Goal: Task Accomplishment & Management: Manage account settings

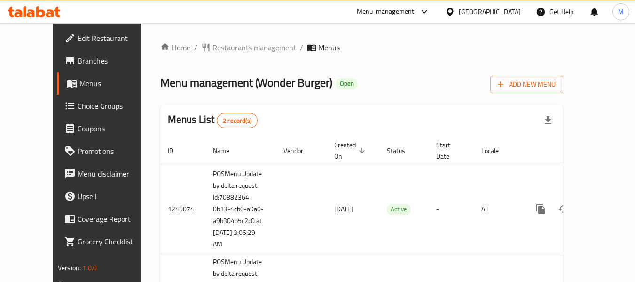
click at [64, 56] on icon at bounding box center [69, 60] width 11 height 11
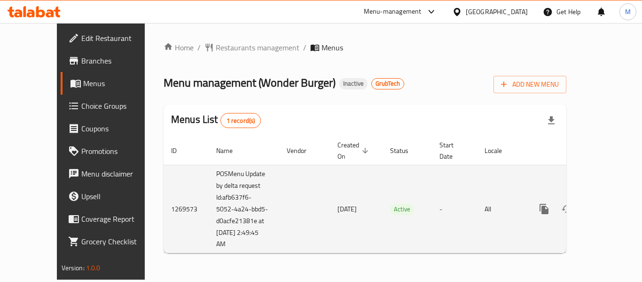
click at [608, 203] on icon "enhanced table" at bounding box center [612, 208] width 11 height 11
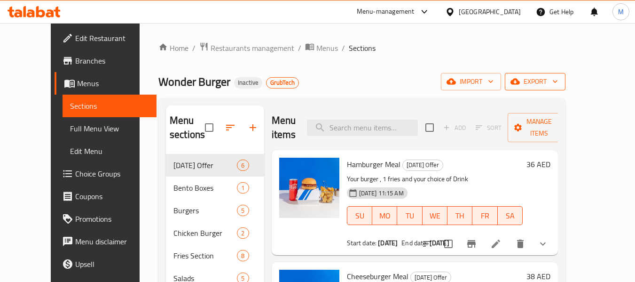
click at [558, 81] on span "export" at bounding box center [536, 82] width 46 height 12
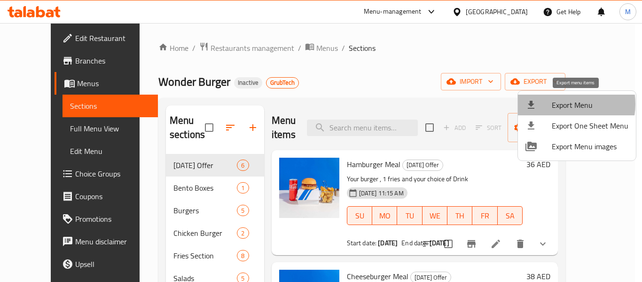
click at [562, 104] on span "Export Menu" at bounding box center [590, 104] width 77 height 11
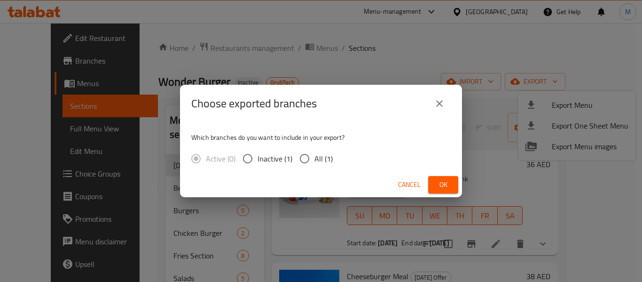
drag, startPoint x: 325, startPoint y: 159, endPoint x: 418, endPoint y: 198, distance: 100.9
click at [325, 160] on span "All (1)" at bounding box center [324, 158] width 18 height 11
click at [315, 160] on input "All (1)" at bounding box center [305, 159] width 20 height 20
radio input "true"
click at [446, 186] on span "Ok" at bounding box center [443, 185] width 15 height 12
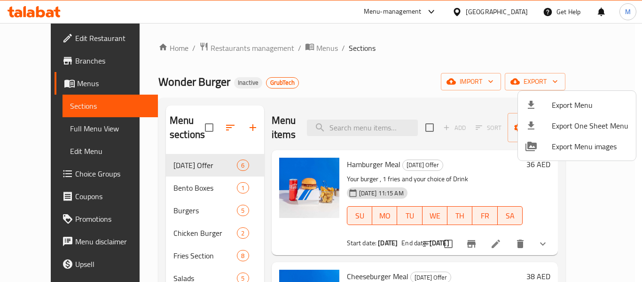
click at [226, 46] on div at bounding box center [321, 141] width 642 height 282
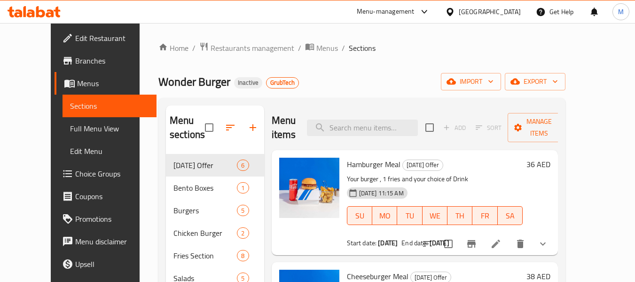
click at [226, 46] on span "Restaurants management" at bounding box center [253, 47] width 84 height 11
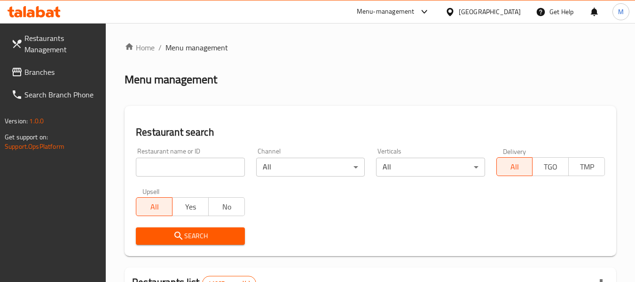
click at [175, 174] on input "search" at bounding box center [190, 167] width 109 height 19
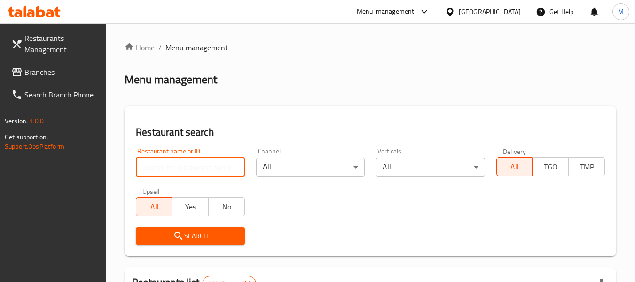
paste input "Salamah Restaurant"
type input "Salamah Restaurant"
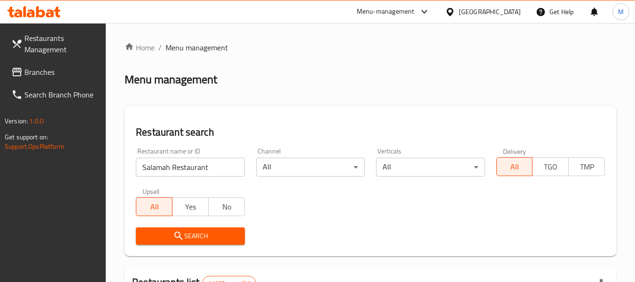
click at [166, 231] on span "Search" at bounding box center [190, 236] width 94 height 12
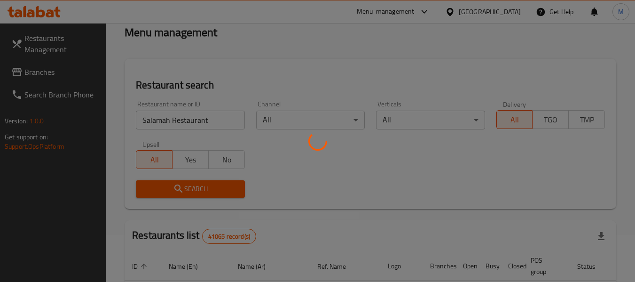
scroll to position [163, 0]
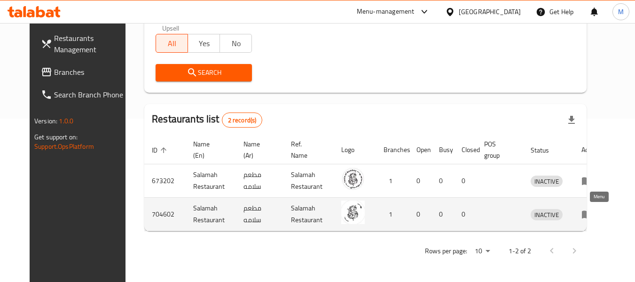
click at [593, 213] on icon "enhanced table" at bounding box center [587, 213] width 11 height 11
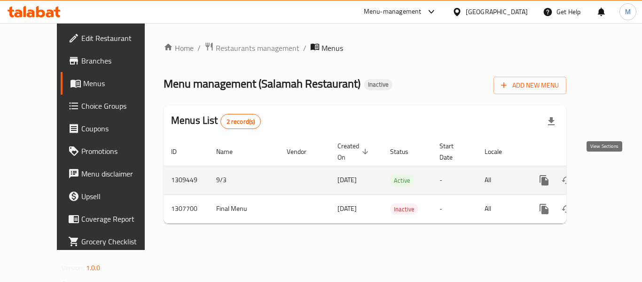
click at [611, 169] on link "enhanced table" at bounding box center [612, 180] width 23 height 23
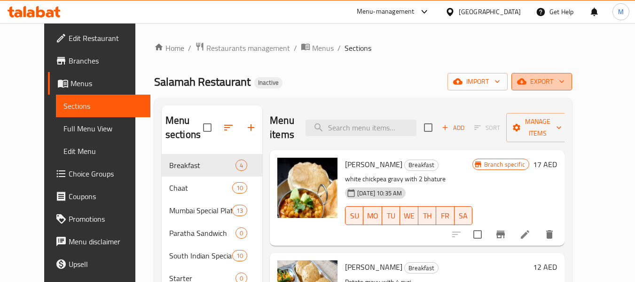
click at [567, 79] on icon "button" at bounding box center [561, 81] width 9 height 9
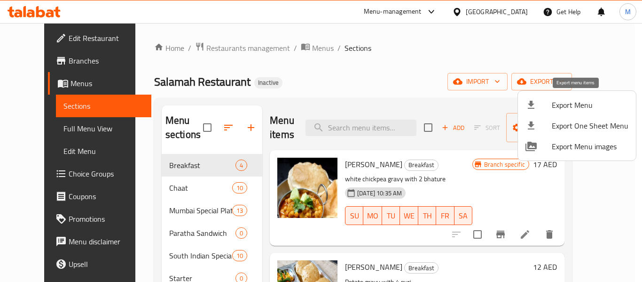
click at [590, 106] on span "Export Menu" at bounding box center [590, 104] width 77 height 11
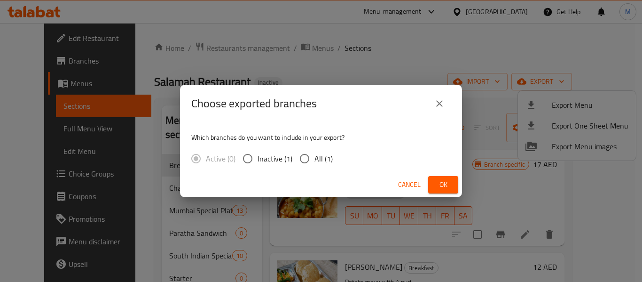
click at [318, 160] on span "All (1)" at bounding box center [324, 158] width 18 height 11
click at [315, 160] on input "All (1)" at bounding box center [305, 159] width 20 height 20
radio input "true"
click at [453, 182] on button "Ok" at bounding box center [443, 184] width 30 height 17
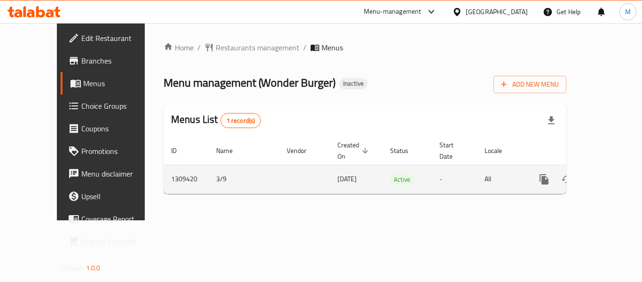
drag, startPoint x: 612, startPoint y: 235, endPoint x: 606, endPoint y: 174, distance: 61.0
click at [585, 220] on div "Home / Restaurants management / Menus Menu management ( Wonder Burger ) Inactiv…" at bounding box center [365, 121] width 441 height 197
click at [562, 173] on icon "enhanced table" at bounding box center [566, 178] width 11 height 11
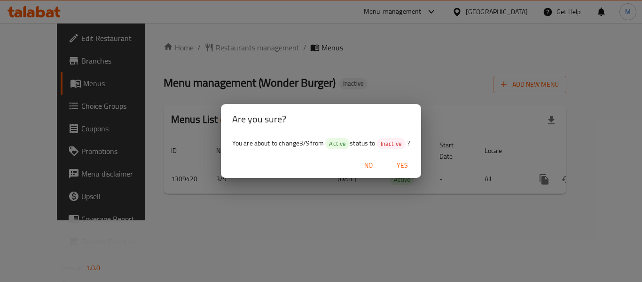
click at [409, 169] on span "Yes" at bounding box center [402, 165] width 23 height 12
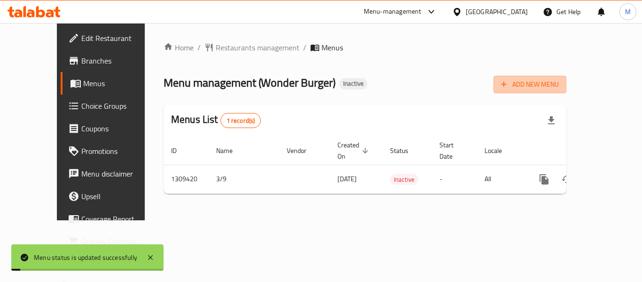
click at [559, 87] on span "Add New Menu" at bounding box center [530, 85] width 58 height 12
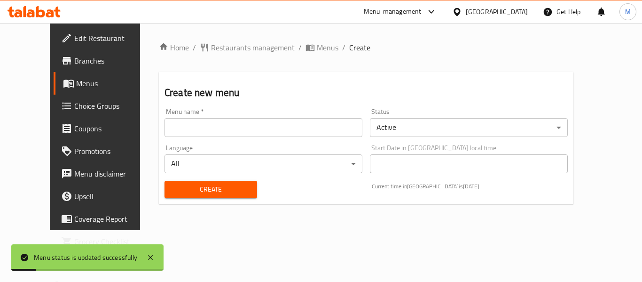
click at [194, 129] on input "text" at bounding box center [264, 127] width 198 height 19
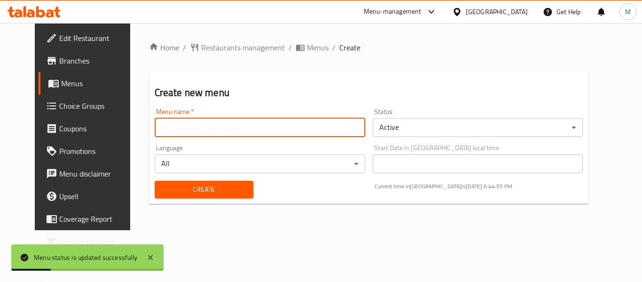
type input "Menu MM"
click at [162, 193] on span "Create" at bounding box center [204, 189] width 84 height 12
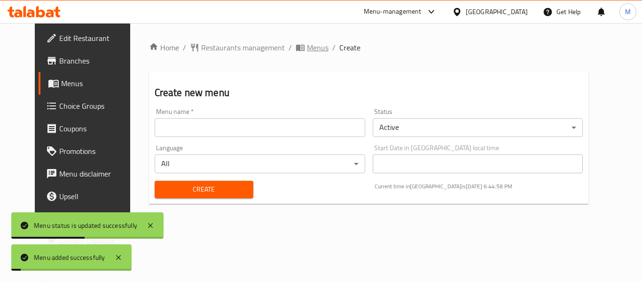
click at [307, 50] on span "Menus" at bounding box center [318, 47] width 22 height 11
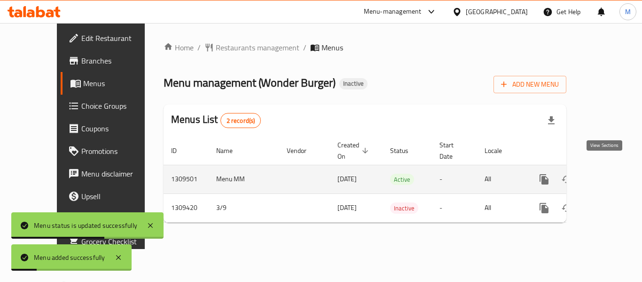
click at [607, 173] on icon "enhanced table" at bounding box center [612, 178] width 11 height 11
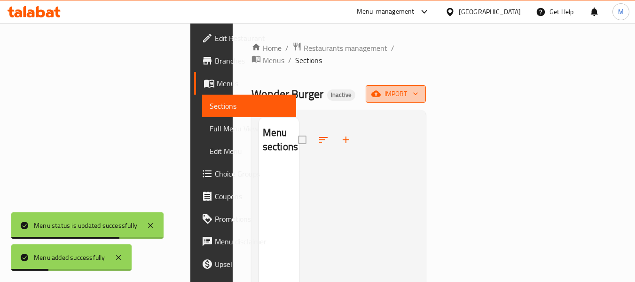
click at [418, 88] on span "import" at bounding box center [395, 94] width 45 height 12
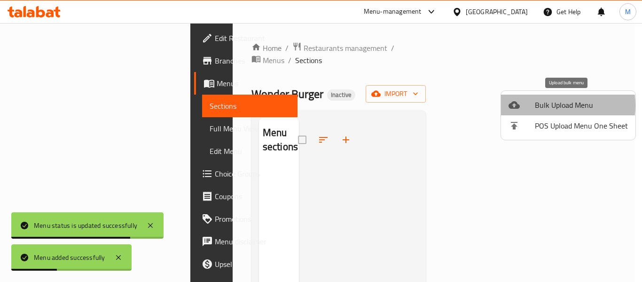
click at [552, 105] on span "Bulk Upload Menu" at bounding box center [581, 104] width 93 height 11
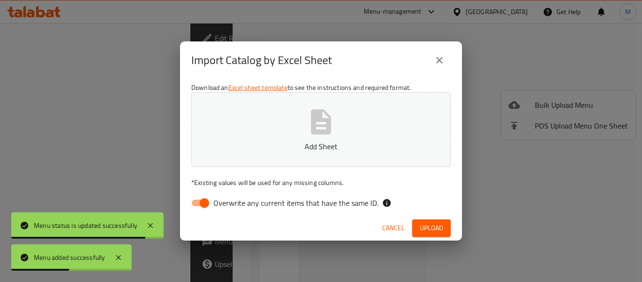
click at [207, 204] on input "Overwrite any current items that have the same ID." at bounding box center [205, 203] width 54 height 18
checkbox input "false"
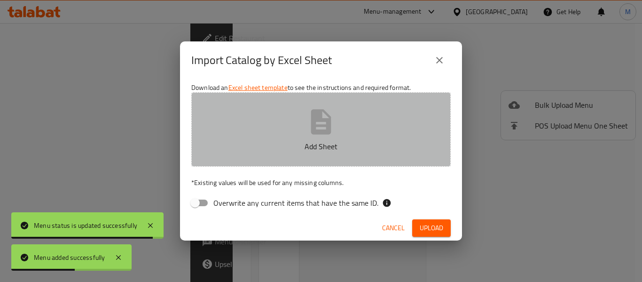
click at [271, 133] on button "Add Sheet" at bounding box center [321, 129] width 260 height 74
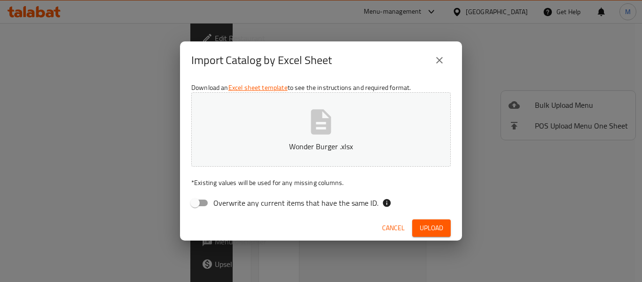
click at [442, 228] on span "Upload" at bounding box center [432, 228] width 24 height 12
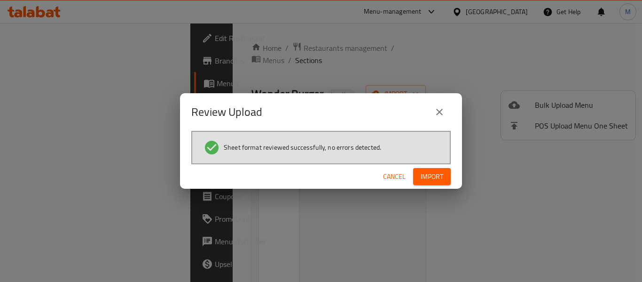
click at [438, 179] on span "Import" at bounding box center [432, 177] width 23 height 12
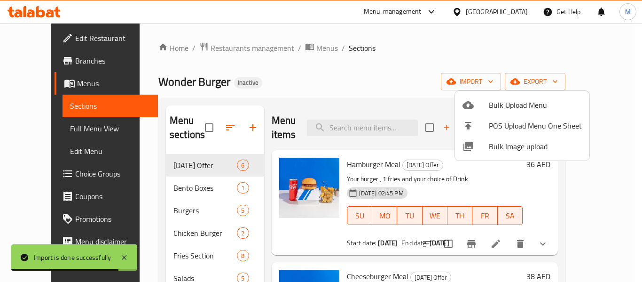
click at [339, 93] on div at bounding box center [321, 141] width 642 height 282
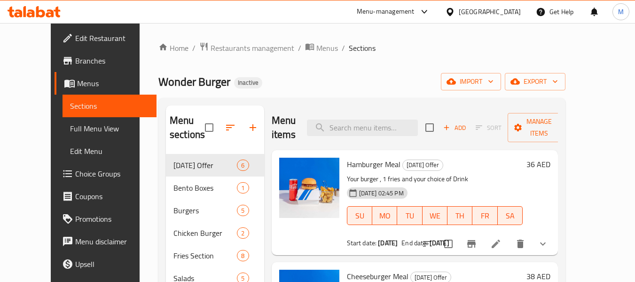
click at [70, 129] on span "Full Menu View" at bounding box center [109, 128] width 79 height 11
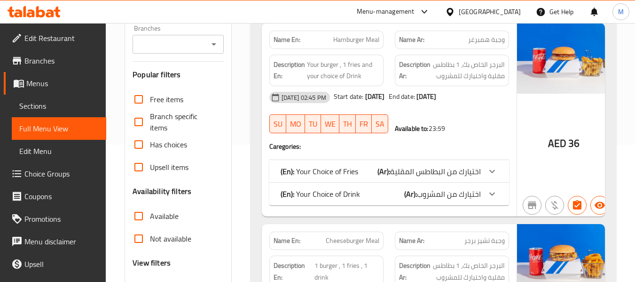
scroll to position [141, 0]
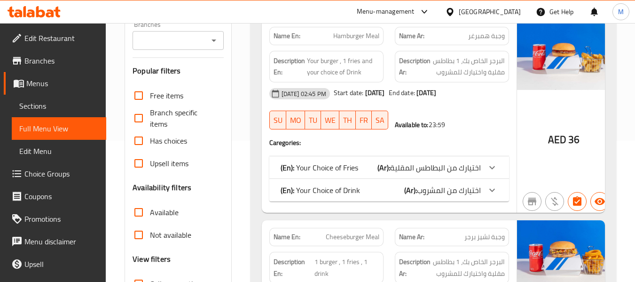
click at [155, 240] on span "Not available" at bounding box center [170, 234] width 41 height 11
click at [150, 241] on input "Not available" at bounding box center [138, 234] width 23 height 23
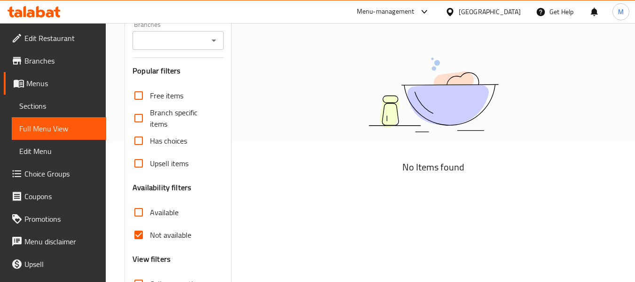
click at [149, 238] on input "Not available" at bounding box center [138, 234] width 23 height 23
checkbox input "false"
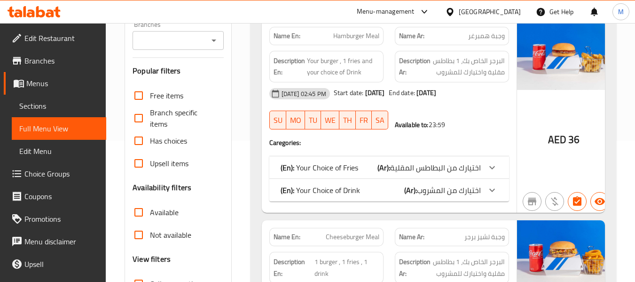
click at [387, 173] on div "(En): Your Choice of Drink (Ar): اختيارك من المشروب" at bounding box center [381, 167] width 200 height 11
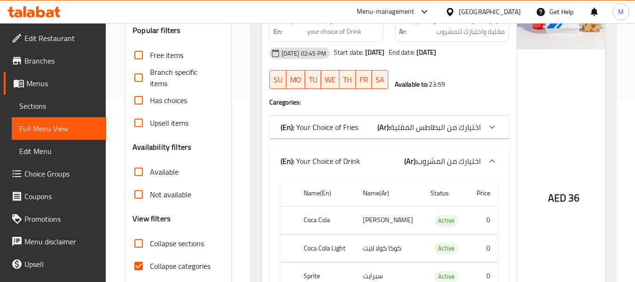
scroll to position [282, 0]
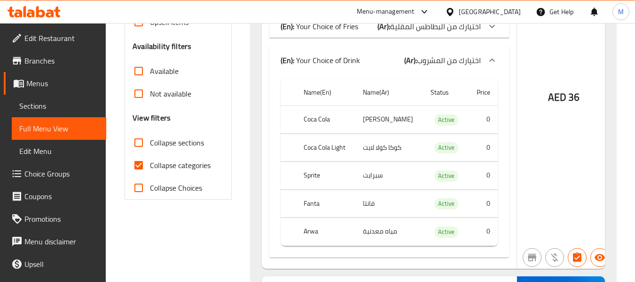
click at [395, 33] on span "اختيارك من البطاطس المقلية" at bounding box center [435, 26] width 91 height 14
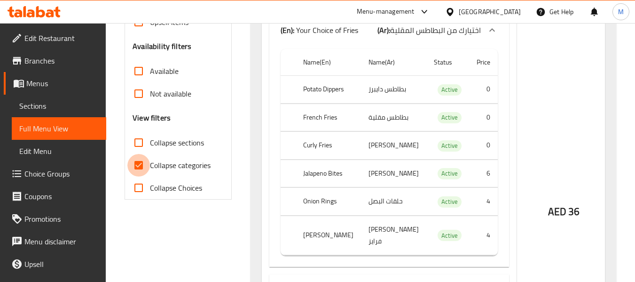
click at [142, 161] on input "Collapse categories" at bounding box center [138, 165] width 23 height 23
checkbox input "false"
click at [160, 95] on span "Not available" at bounding box center [170, 93] width 41 height 11
click at [150, 95] on input "Not available" at bounding box center [138, 93] width 23 height 23
checkbox input "true"
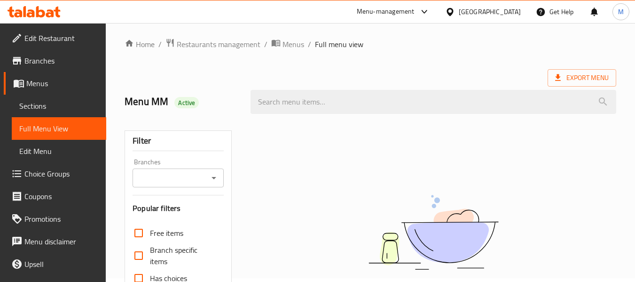
scroll to position [0, 0]
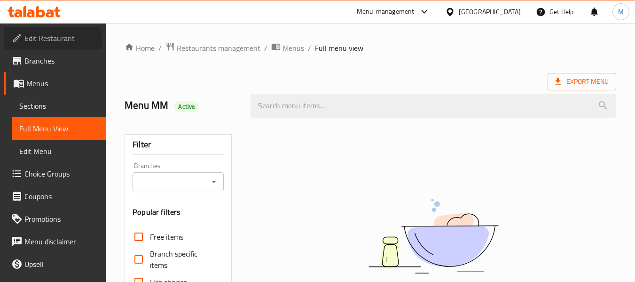
click at [48, 43] on span "Edit Restaurant" at bounding box center [61, 37] width 74 height 11
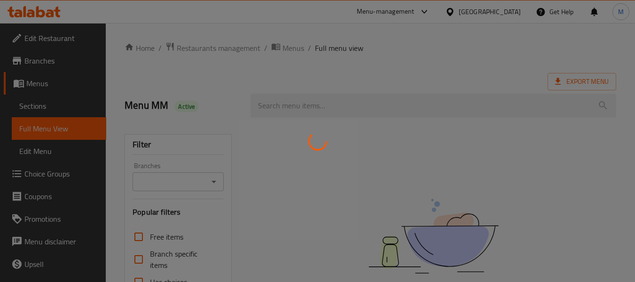
click at [292, 48] on div at bounding box center [317, 141] width 635 height 282
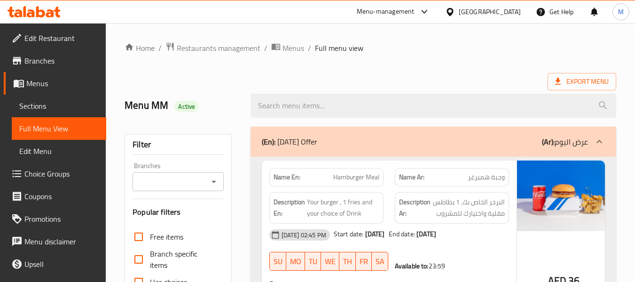
click at [292, 48] on span "Menus" at bounding box center [294, 47] width 22 height 11
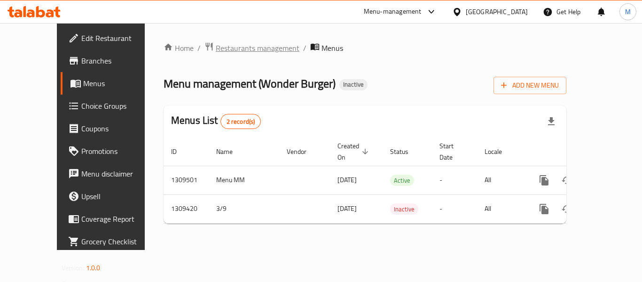
click at [217, 46] on span "Restaurants management" at bounding box center [258, 47] width 84 height 11
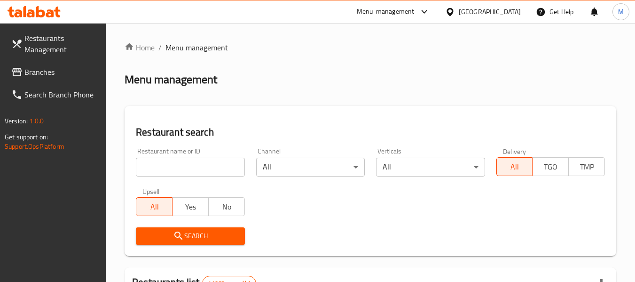
click at [493, 14] on div "[GEOGRAPHIC_DATA]" at bounding box center [490, 12] width 62 height 10
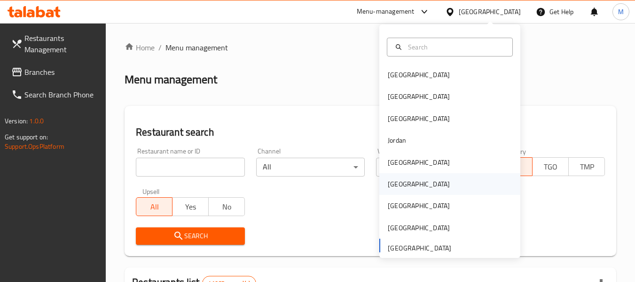
click at [391, 185] on div "[GEOGRAPHIC_DATA]" at bounding box center [419, 184] width 62 height 10
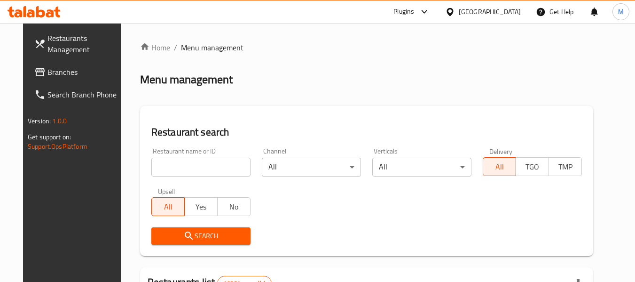
click at [189, 164] on input "search" at bounding box center [200, 167] width 99 height 19
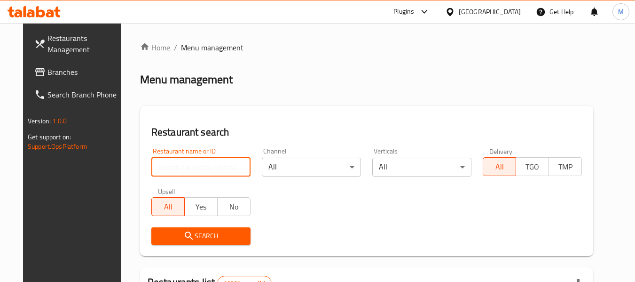
paste input "Esterahat Musafer Restaurant & Cafe"
type input "Esterahat Musafer Re"
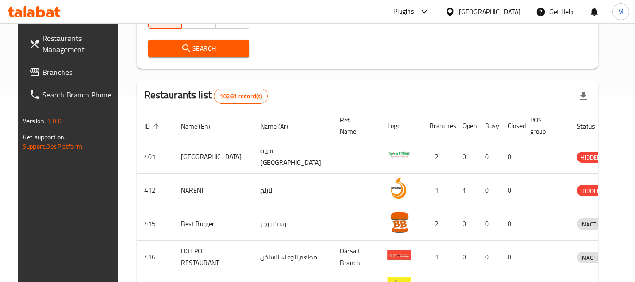
scroll to position [188, 0]
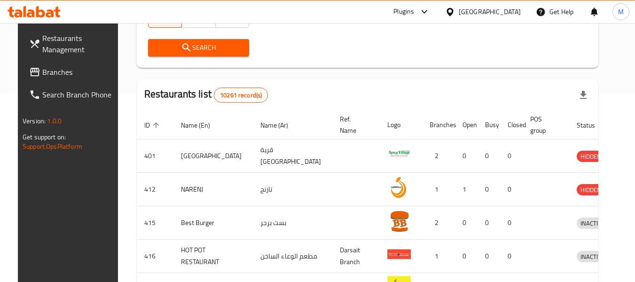
click at [206, 46] on span "Search" at bounding box center [199, 48] width 87 height 12
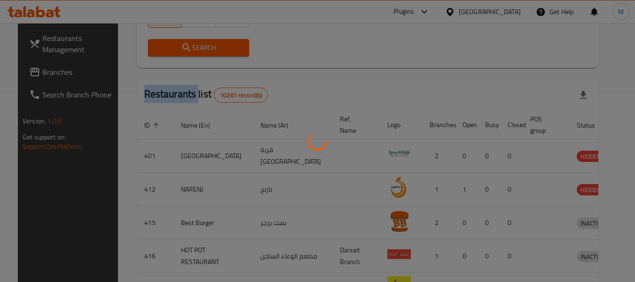
click at [206, 46] on div at bounding box center [317, 141] width 635 height 282
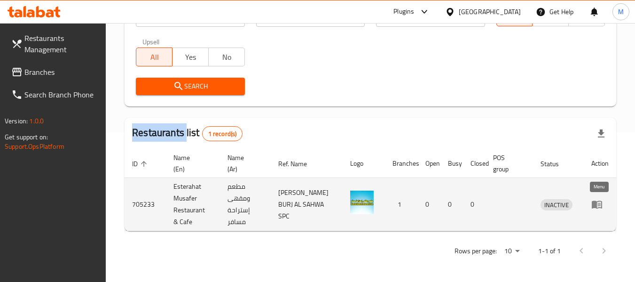
click at [597, 203] on icon "enhanced table" at bounding box center [596, 203] width 11 height 11
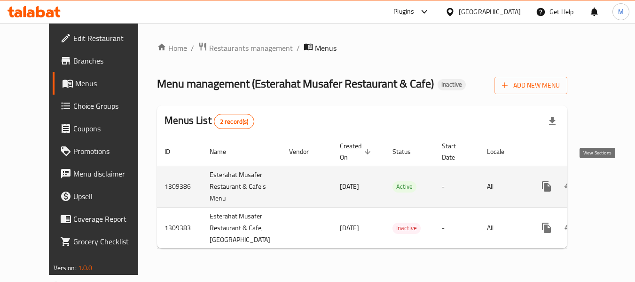
click at [609, 181] on icon "enhanced table" at bounding box center [614, 186] width 11 height 11
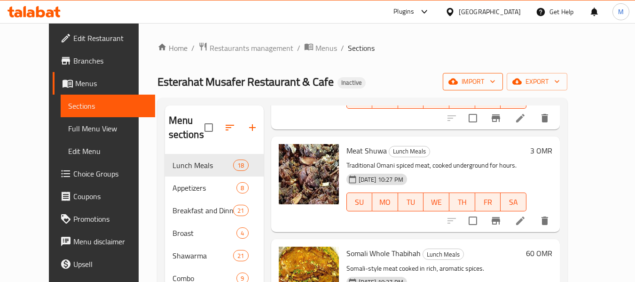
scroll to position [940, 0]
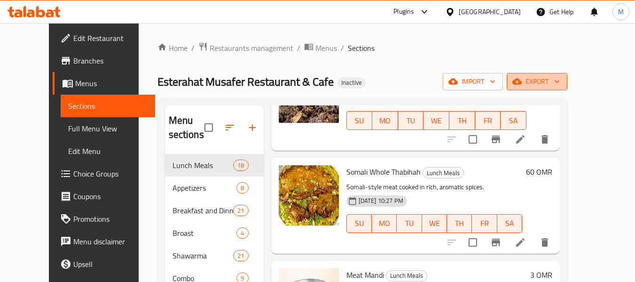
click at [522, 79] on icon "button" at bounding box center [517, 82] width 9 height 6
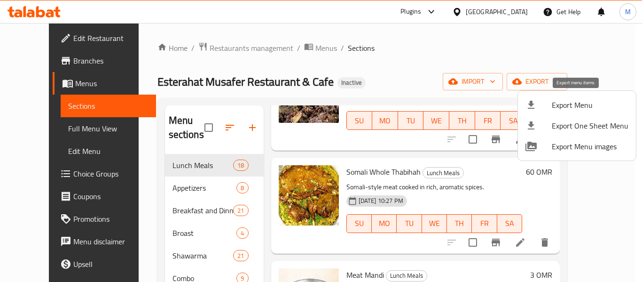
click at [560, 103] on span "Export Menu" at bounding box center [590, 104] width 77 height 11
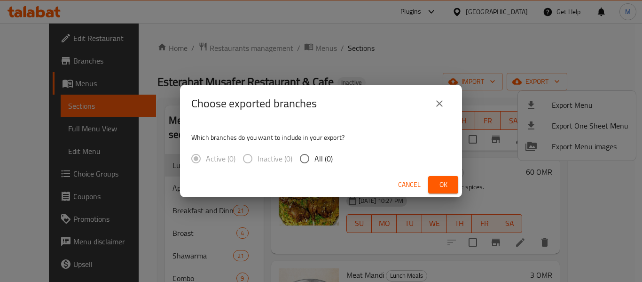
click at [305, 157] on input "All (0)" at bounding box center [305, 159] width 20 height 20
radio input "true"
click at [445, 181] on span "Ok" at bounding box center [443, 185] width 15 height 12
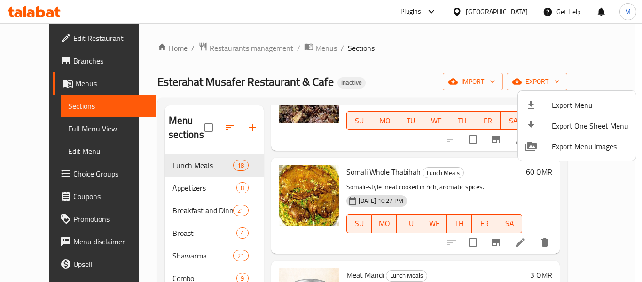
click at [57, 38] on div at bounding box center [321, 141] width 642 height 282
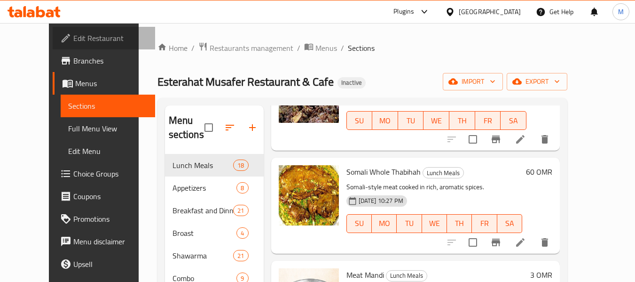
drag, startPoint x: 57, startPoint y: 38, endPoint x: 285, endPoint y: 1, distance: 231.0
click at [73, 39] on span "Edit Restaurant" at bounding box center [110, 37] width 74 height 11
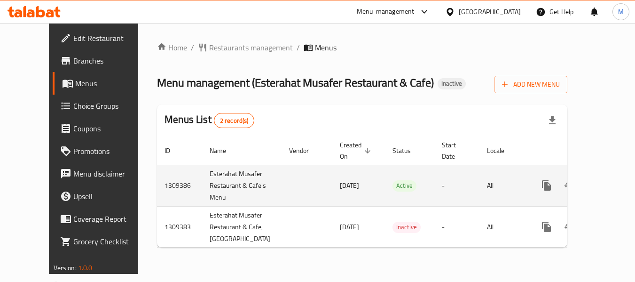
click at [609, 180] on icon "enhanced table" at bounding box center [614, 185] width 11 height 11
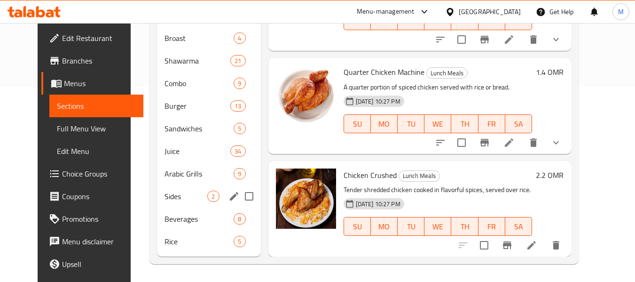
scroll to position [196, 0]
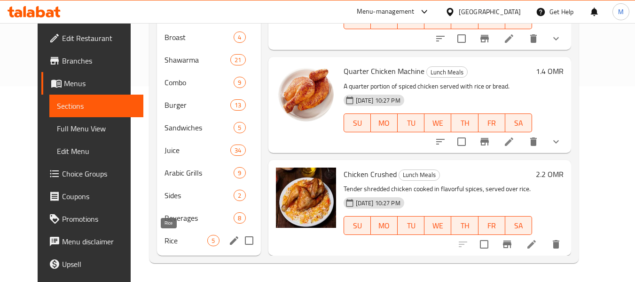
click at [170, 242] on span "Rice" at bounding box center [186, 240] width 43 height 11
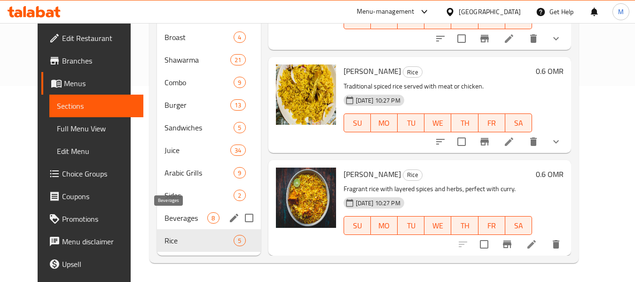
click at [165, 221] on span "Beverages" at bounding box center [186, 217] width 43 height 11
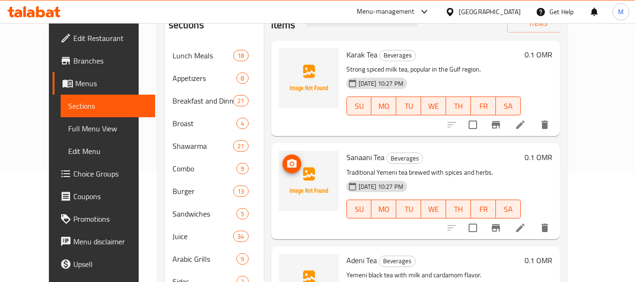
scroll to position [102, 0]
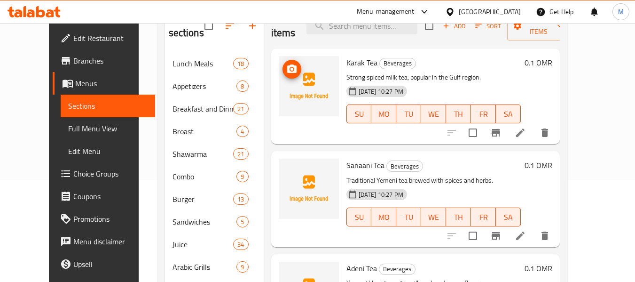
click at [290, 69] on circle "upload picture" at bounding box center [291, 69] width 3 height 3
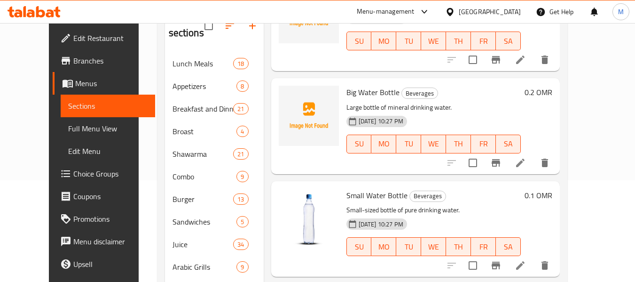
scroll to position [282, 0]
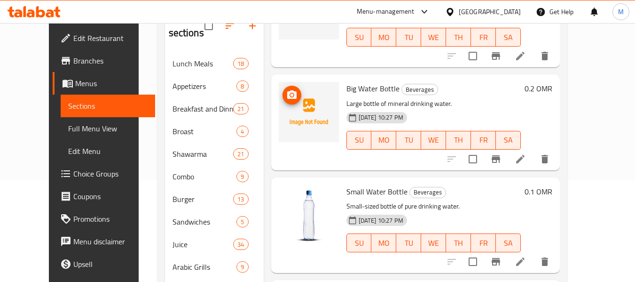
click at [287, 98] on icon "upload picture" at bounding box center [291, 94] width 9 height 8
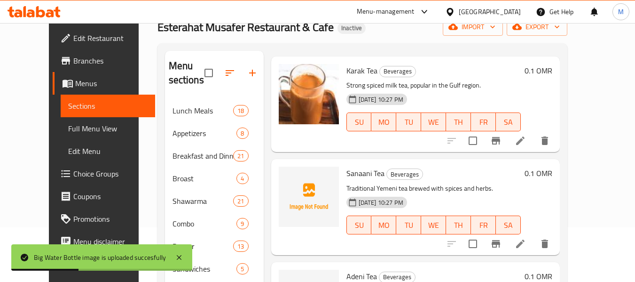
scroll to position [94, 0]
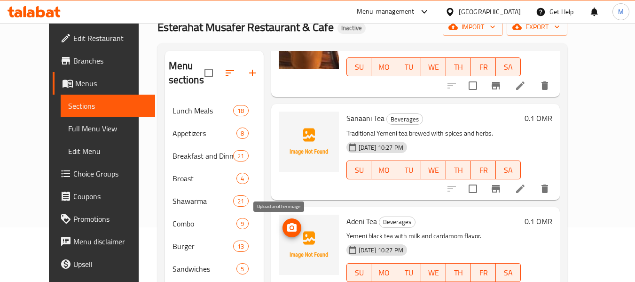
click at [287, 227] on icon "upload picture" at bounding box center [291, 227] width 9 height 8
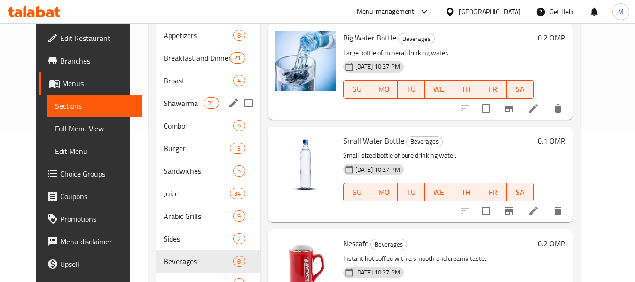
scroll to position [196, 0]
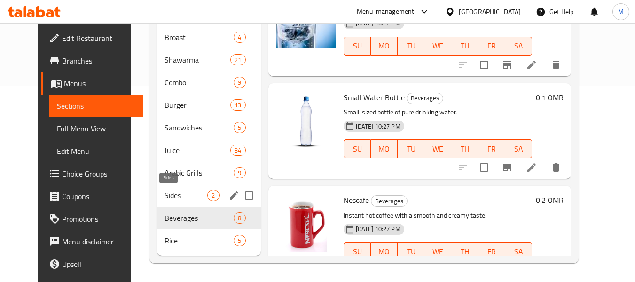
click at [165, 195] on span "Sides" at bounding box center [186, 194] width 43 height 11
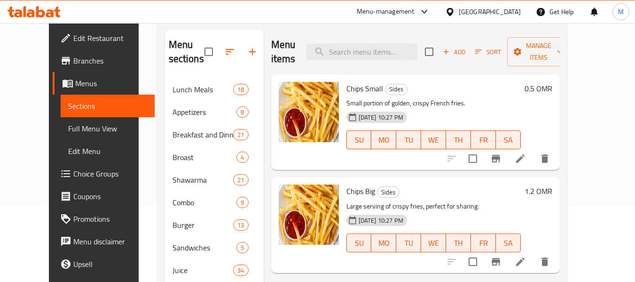
scroll to position [55, 0]
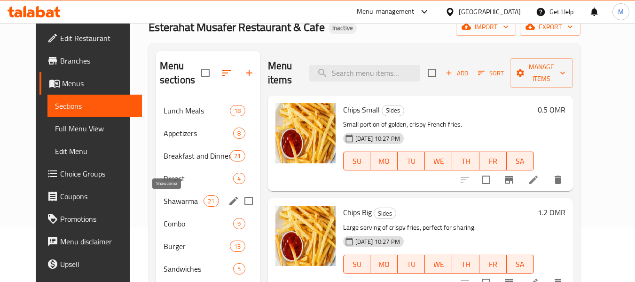
click at [164, 196] on span "Shawarma" at bounding box center [184, 200] width 40 height 11
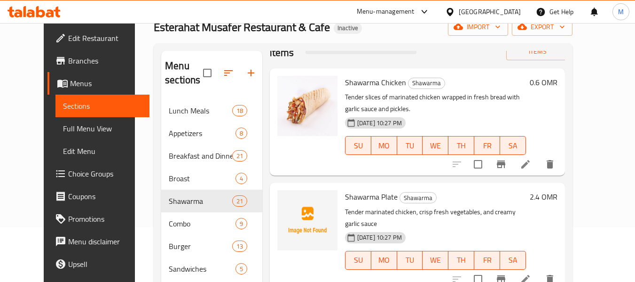
scroll to position [47, 0]
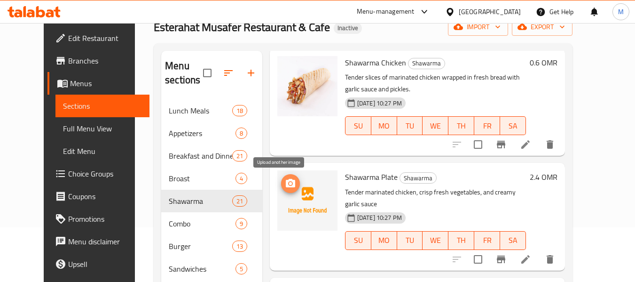
click at [286, 185] on icon "upload picture" at bounding box center [290, 183] width 9 height 8
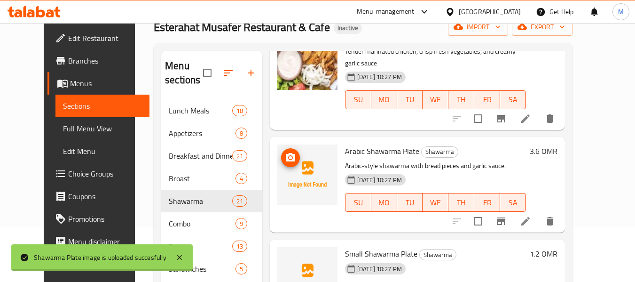
scroll to position [188, 0]
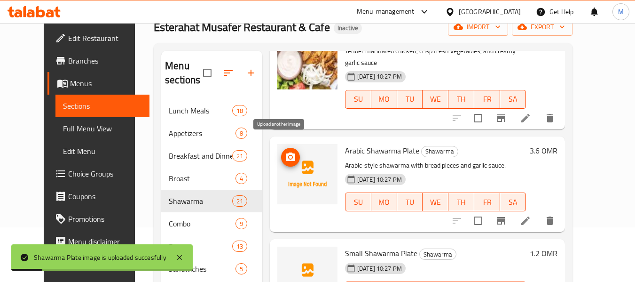
click at [286, 152] on icon "upload picture" at bounding box center [290, 156] width 9 height 8
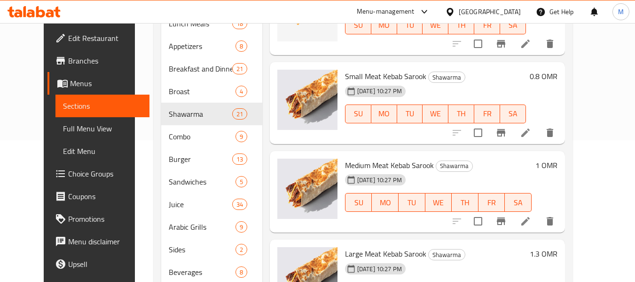
scroll to position [196, 0]
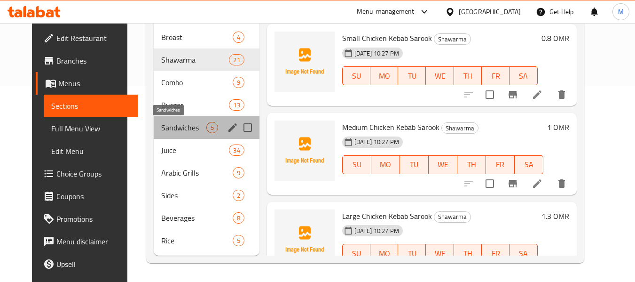
click at [169, 123] on span "Sandwiches" at bounding box center [183, 127] width 45 height 11
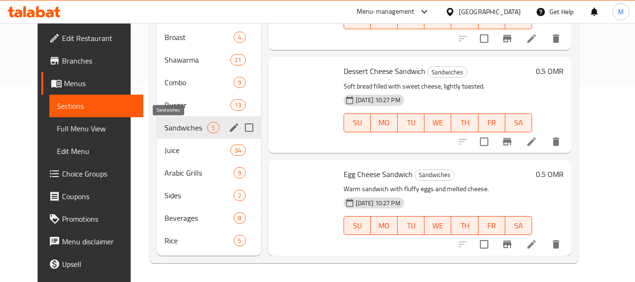
scroll to position [205, 0]
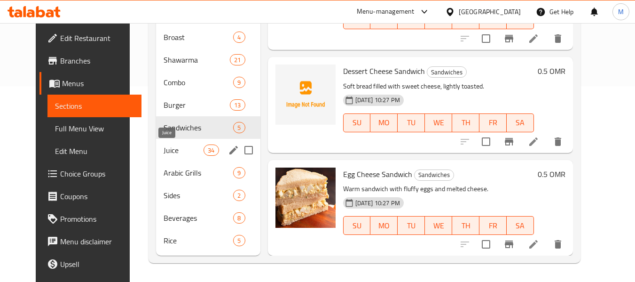
click at [168, 149] on span "Juice" at bounding box center [184, 149] width 40 height 11
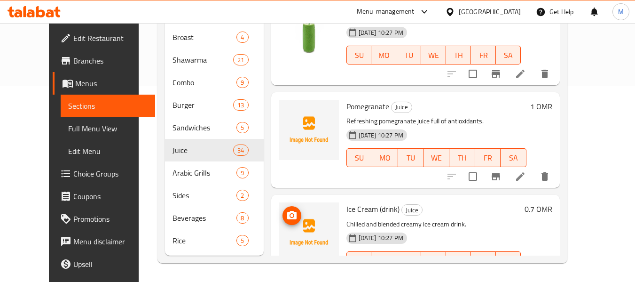
scroll to position [64, 0]
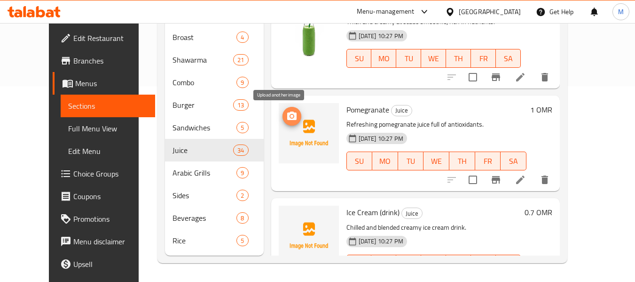
click at [287, 114] on icon "upload picture" at bounding box center [291, 115] width 9 height 8
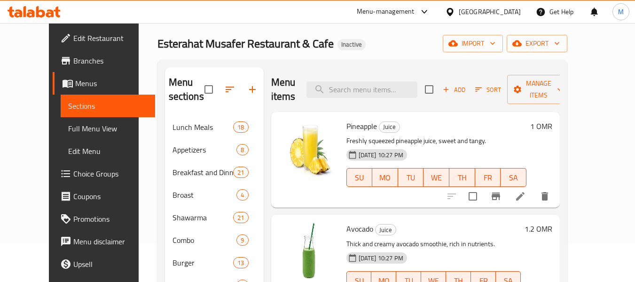
scroll to position [8, 0]
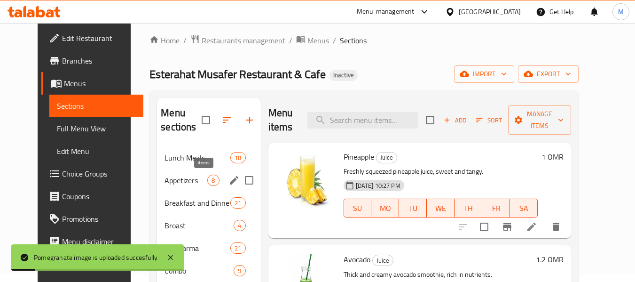
click at [187, 162] on span "Lunch Meals" at bounding box center [198, 157] width 66 height 11
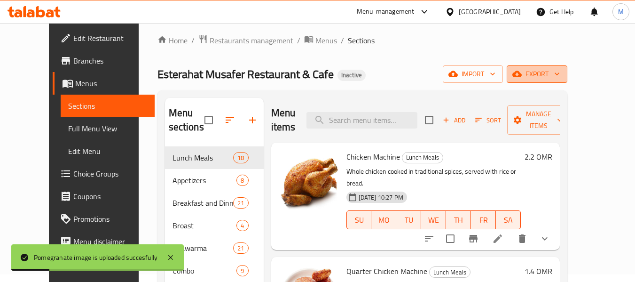
click at [562, 71] on icon "button" at bounding box center [556, 73] width 9 height 9
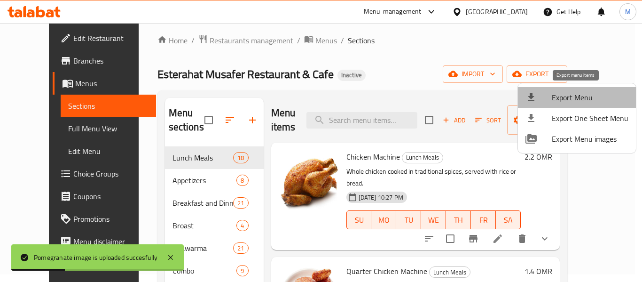
click at [580, 95] on span "Export Menu" at bounding box center [590, 97] width 77 height 11
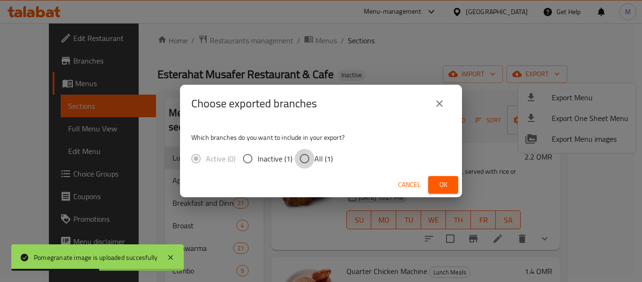
click at [312, 159] on input "All (1)" at bounding box center [305, 159] width 20 height 20
radio input "true"
drag, startPoint x: 407, startPoint y: 188, endPoint x: 311, endPoint y: 209, distance: 97.7
click at [396, 188] on button "Cancel" at bounding box center [409, 184] width 30 height 17
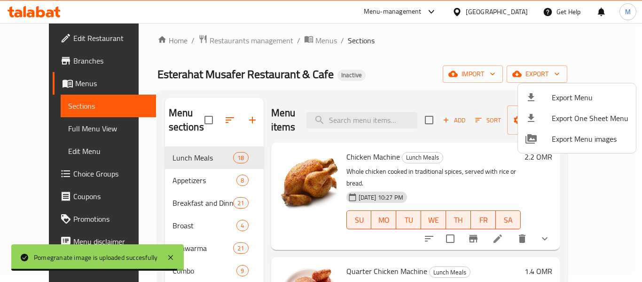
click at [150, 180] on div at bounding box center [321, 141] width 642 height 282
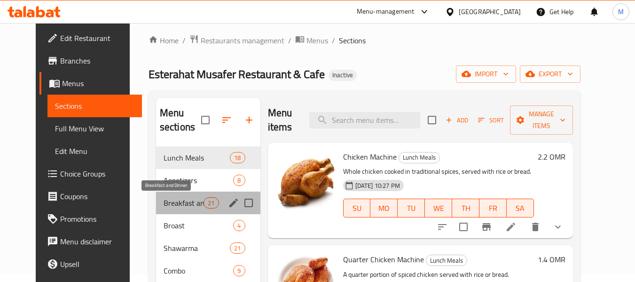
click at [165, 197] on span "Breakfast and Dinner" at bounding box center [184, 202] width 40 height 11
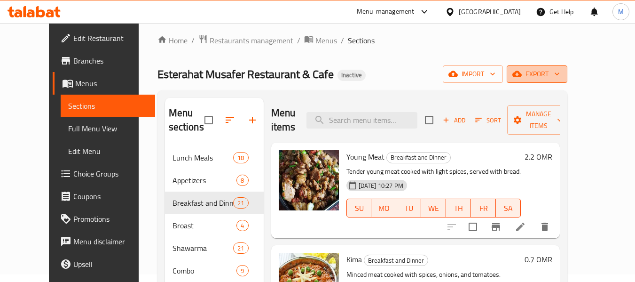
click at [562, 76] on icon "button" at bounding box center [556, 73] width 9 height 9
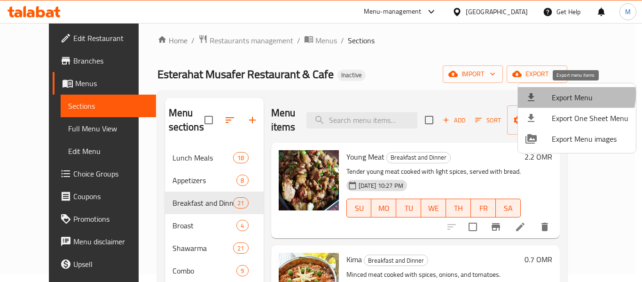
click at [570, 94] on span "Export Menu" at bounding box center [590, 97] width 77 height 11
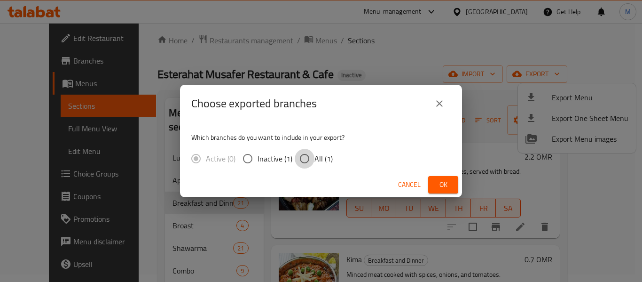
click at [311, 162] on input "All (1)" at bounding box center [305, 159] width 20 height 20
radio input "true"
click at [434, 179] on button "Ok" at bounding box center [443, 184] width 30 height 17
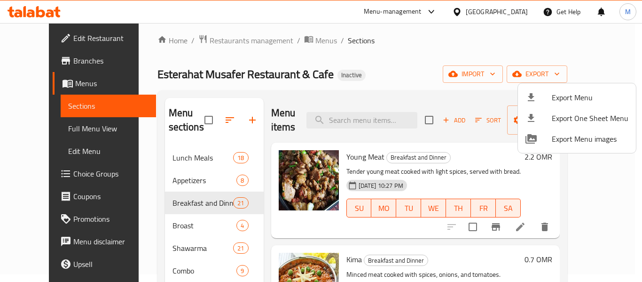
click at [504, 8] on div at bounding box center [321, 141] width 642 height 282
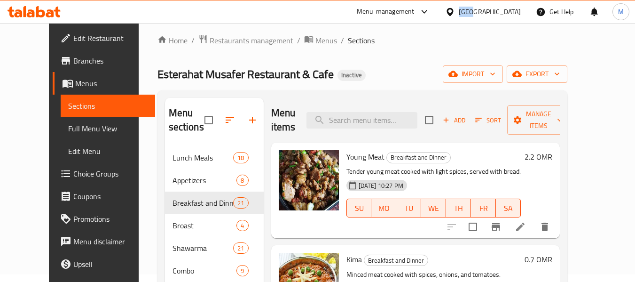
click at [504, 8] on div "[GEOGRAPHIC_DATA]" at bounding box center [490, 12] width 62 height 10
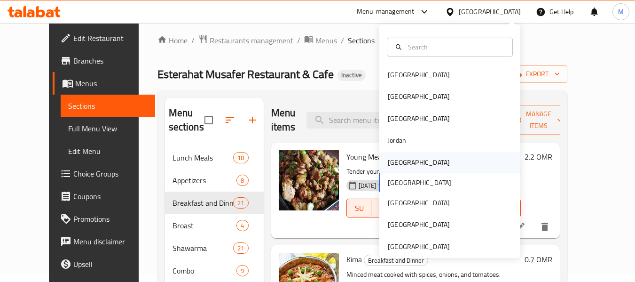
click at [395, 159] on div "[GEOGRAPHIC_DATA]" at bounding box center [419, 162] width 62 height 10
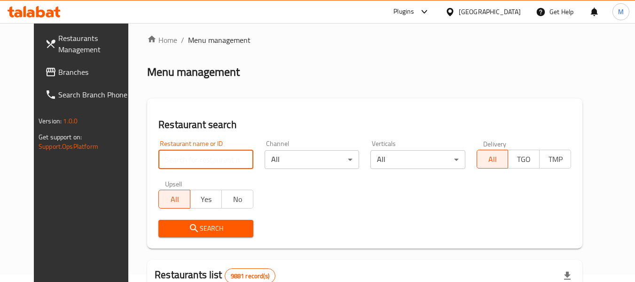
drag, startPoint x: 158, startPoint y: 160, endPoint x: 176, endPoint y: 218, distance: 61.3
click at [158, 160] on input "search" at bounding box center [205, 159] width 95 height 19
paste input "[PERSON_NAME] فيكر"
type input "[PERSON_NAME] فيكر"
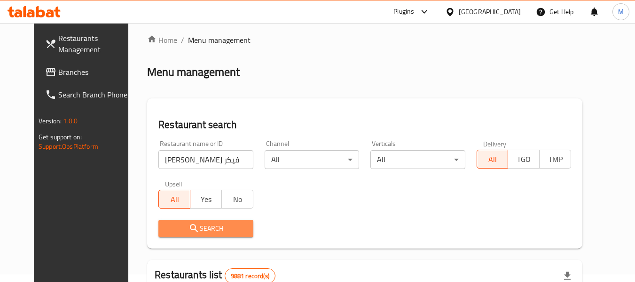
click at [189, 232] on icon "submit" at bounding box center [194, 227] width 11 height 11
drag, startPoint x: 181, startPoint y: 232, endPoint x: 175, endPoint y: 232, distance: 6.1
click at [181, 232] on div at bounding box center [317, 141] width 635 height 282
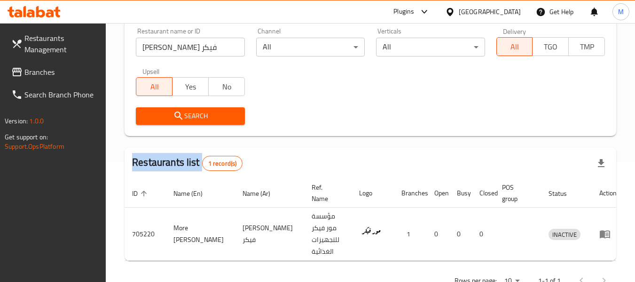
scroll to position [130, 0]
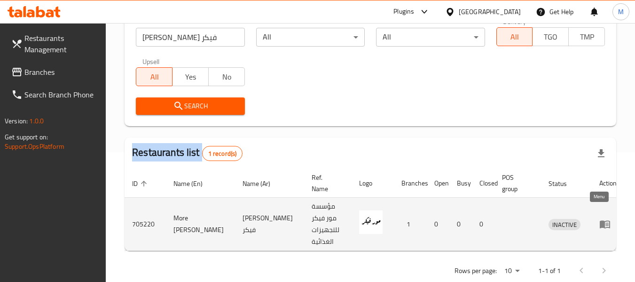
click at [599, 218] on icon "enhanced table" at bounding box center [604, 223] width 11 height 11
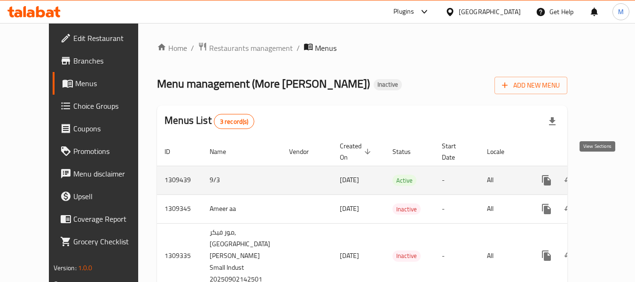
click at [609, 174] on icon "enhanced table" at bounding box center [614, 179] width 11 height 11
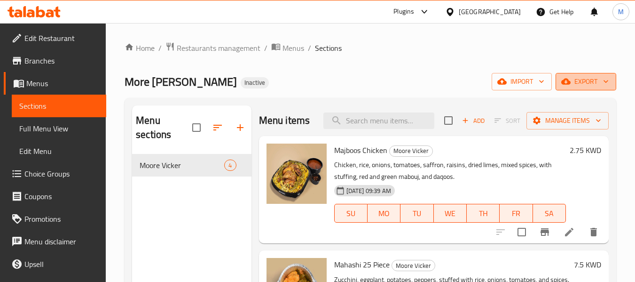
click at [598, 83] on span "export" at bounding box center [586, 82] width 46 height 12
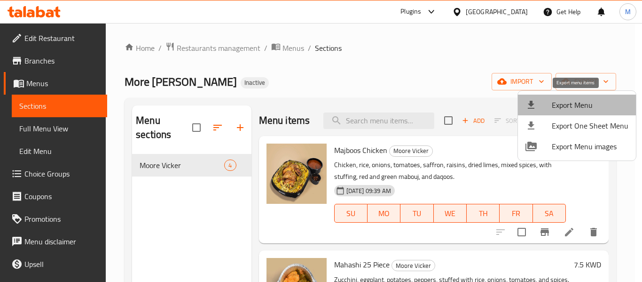
click at [583, 99] on span "Export Menu" at bounding box center [590, 104] width 77 height 11
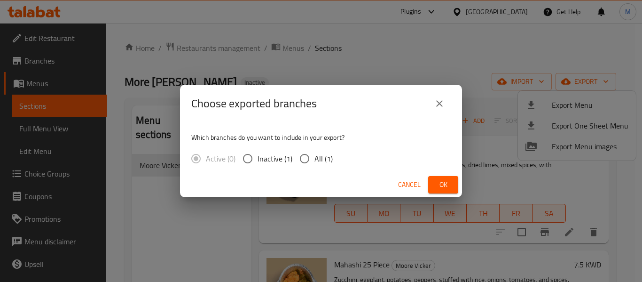
click at [307, 162] on input "All (1)" at bounding box center [305, 159] width 20 height 20
radio input "true"
click at [450, 178] on button "Ok" at bounding box center [443, 184] width 30 height 17
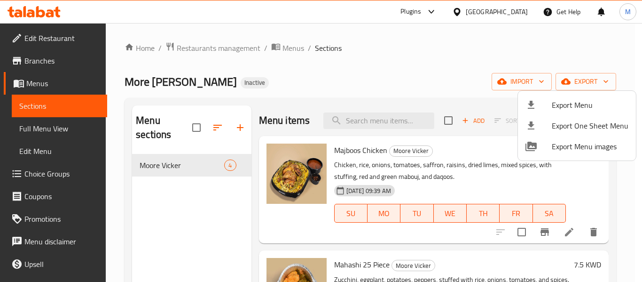
click at [44, 42] on div at bounding box center [321, 141] width 642 height 282
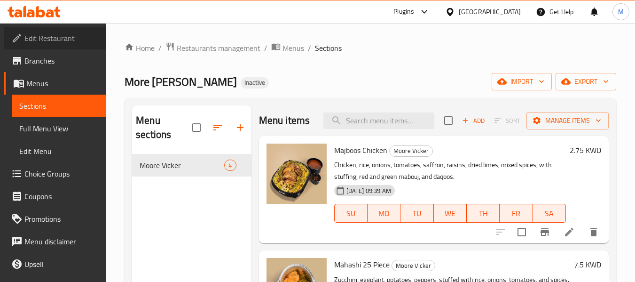
click at [68, 37] on span "Edit Restaurant" at bounding box center [61, 37] width 74 height 11
